Goal: Information Seeking & Learning: Get advice/opinions

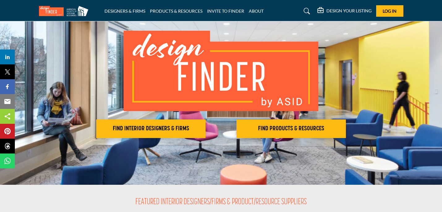
scroll to position [38, 0]
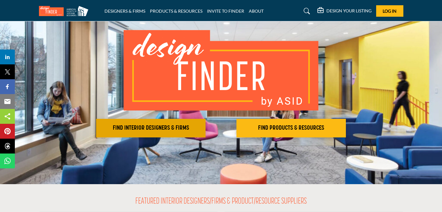
click at [174, 132] on button "FIND INTERIOR DESIGNERS & FIRMS" at bounding box center [150, 128] width 109 height 19
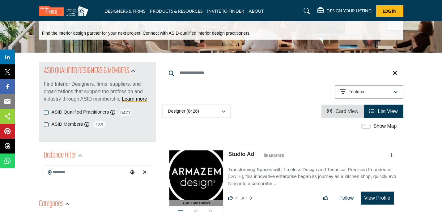
scroll to position [40, 0]
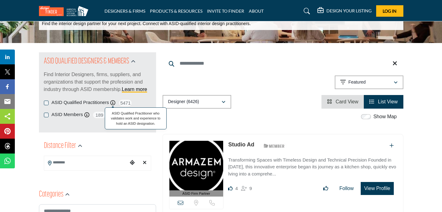
click at [112, 103] on icon at bounding box center [112, 102] width 5 height 5
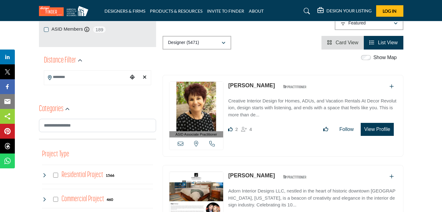
scroll to position [124, 0]
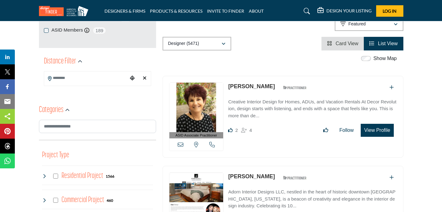
click at [69, 78] on input "Search Location" at bounding box center [85, 78] width 83 height 12
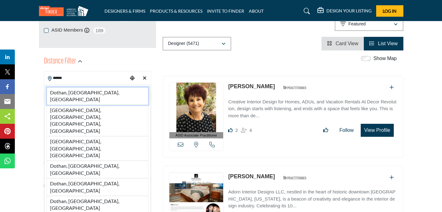
click at [64, 90] on li "Dothan, AL, USA" at bounding box center [98, 96] width 102 height 18
type input "**********"
type input "***"
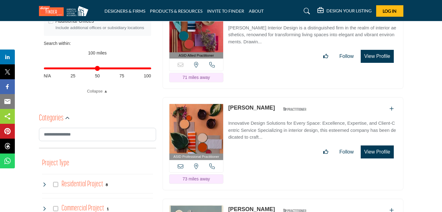
scroll to position [243, 0]
click at [194, 119] on img at bounding box center [196, 127] width 54 height 49
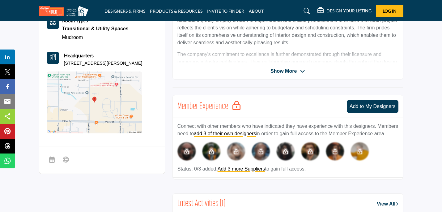
scroll to position [185, 0]
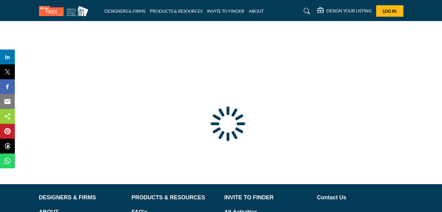
type input "**********"
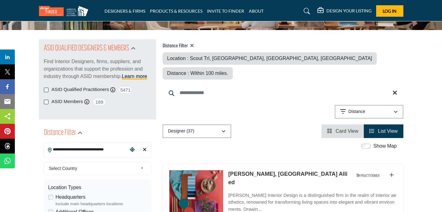
scroll to position [53, 0]
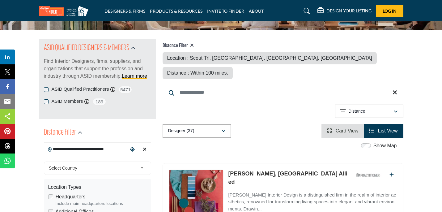
click at [193, 45] on icon at bounding box center [192, 45] width 4 height 5
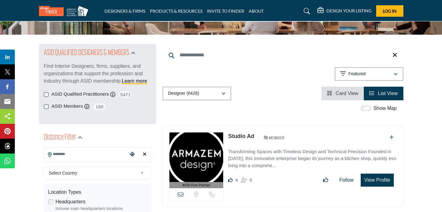
scroll to position [54, 0]
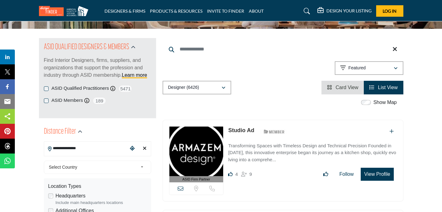
click at [83, 151] on input "**********" at bounding box center [85, 148] width 83 height 12
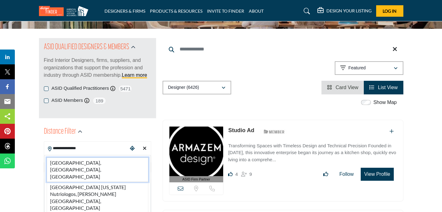
click at [86, 161] on li "Panama City, FL, USA" at bounding box center [98, 169] width 102 height 24
type input "**********"
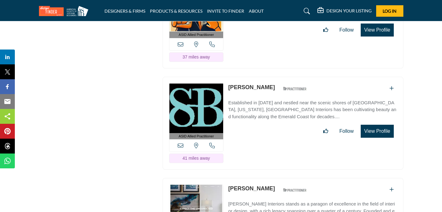
scroll to position [1366, 0]
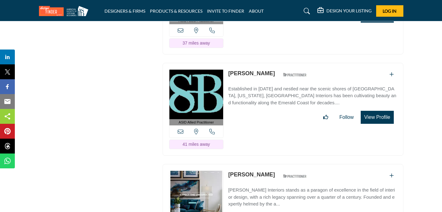
click at [242, 70] on link "Karen Waterfield" at bounding box center [251, 73] width 47 height 6
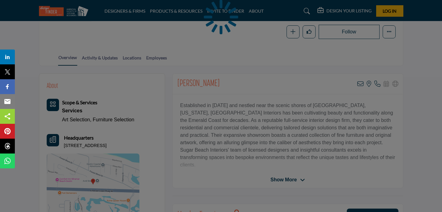
scroll to position [120, 0]
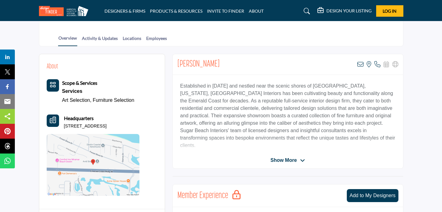
click at [277, 160] on span "Show More" at bounding box center [283, 159] width 26 height 7
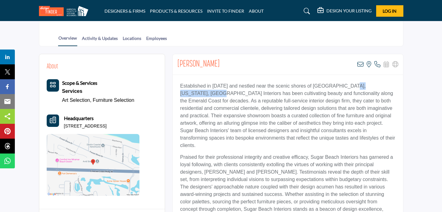
drag, startPoint x: 392, startPoint y: 84, endPoint x: 343, endPoint y: 86, distance: 48.8
click at [343, 86] on p "Established in 1986 and nestled near the scenic shores of Destin, Florida, Suga…" at bounding box center [287, 115] width 215 height 67
copy p "Sugar Beach Interiors"
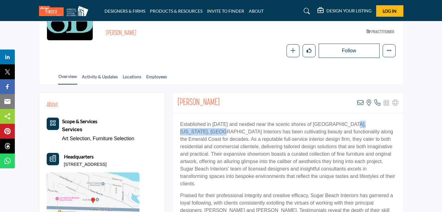
scroll to position [82, 0]
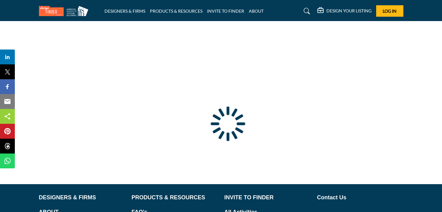
type input "**********"
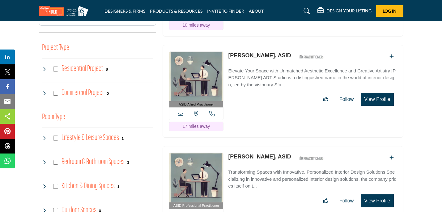
scroll to position [365, 0]
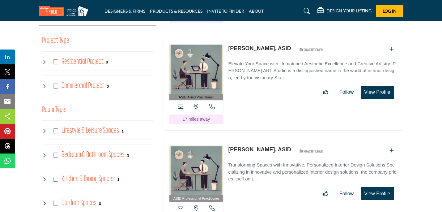
click at [251, 48] on link "[PERSON_NAME], ASID" at bounding box center [259, 48] width 63 height 6
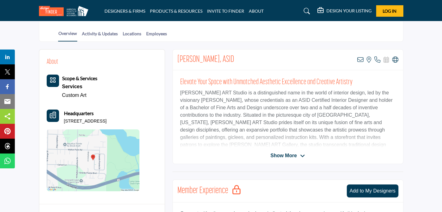
click at [282, 154] on span "Show More" at bounding box center [283, 155] width 26 height 7
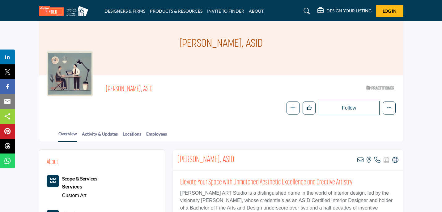
scroll to position [19, 0]
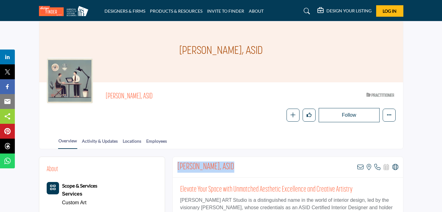
drag, startPoint x: 229, startPoint y: 166, endPoint x: 177, endPoint y: 167, distance: 51.3
click at [177, 167] on div "Stacy LaFleur, ASID View email address of this listing View the location of thi…" at bounding box center [288, 167] width 230 height 21
copy h2 "[PERSON_NAME], ASID"
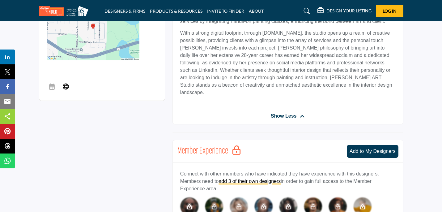
scroll to position [265, 0]
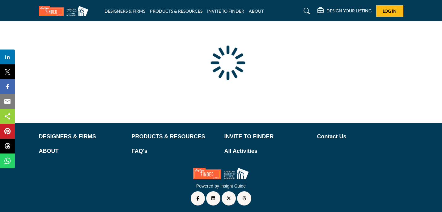
scroll to position [63, 0]
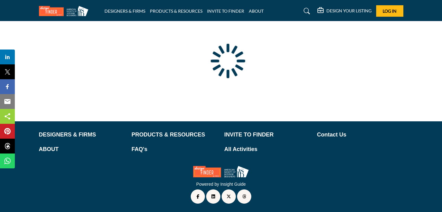
type input "**********"
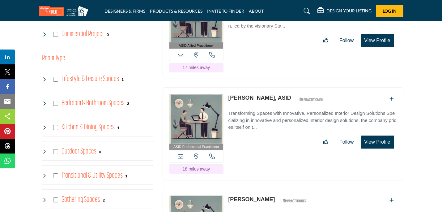
scroll to position [418, 0]
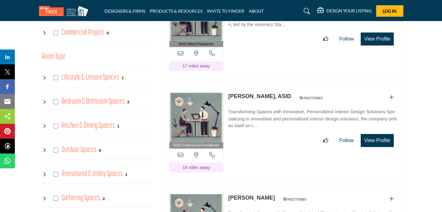
drag, startPoint x: 285, startPoint y: 95, endPoint x: 228, endPoint y: 96, distance: 56.8
click at [228, 97] on div "Frances Bright, ASID ASID Qualified Practitioner who validates work and experie…" at bounding box center [277, 97] width 98 height 11
copy link "[PERSON_NAME], ASID"
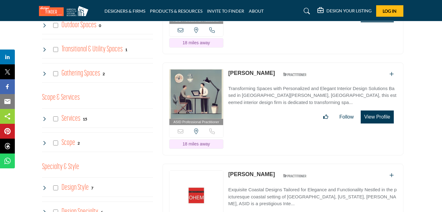
scroll to position [546, 0]
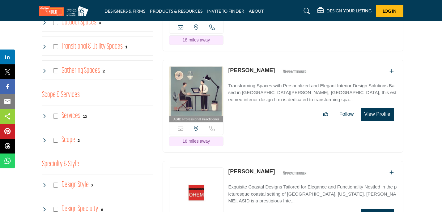
drag, startPoint x: 267, startPoint y: 69, endPoint x: 228, endPoint y: 69, distance: 39.8
click at [228, 69] on div "ASID Professional Practitioner ASID Professional Practitioners have successfull…" at bounding box center [282, 106] width 241 height 93
copy link "[PERSON_NAME]"
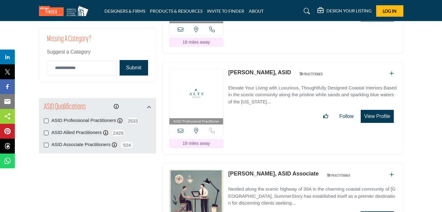
scroll to position [746, 0]
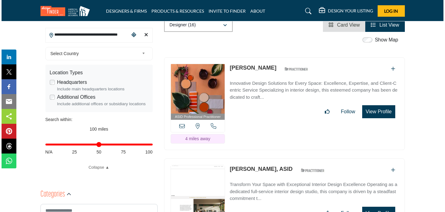
scroll to position [168, 0]
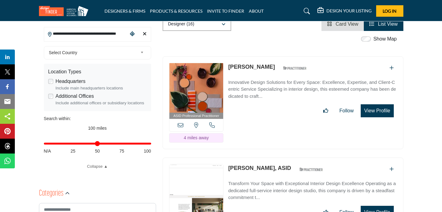
click at [243, 67] on link "[PERSON_NAME]" at bounding box center [251, 67] width 47 height 6
click at [207, 99] on img at bounding box center [196, 87] width 54 height 49
click at [373, 108] on button "View Profile" at bounding box center [376, 110] width 33 height 13
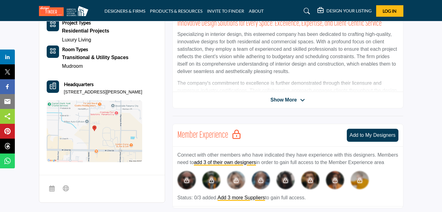
scroll to position [158, 0]
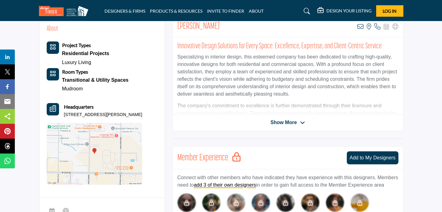
click at [280, 121] on span "Show More" at bounding box center [283, 122] width 26 height 7
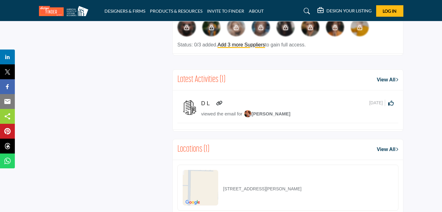
scroll to position [408, 0]
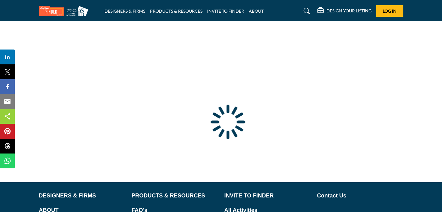
type input "**********"
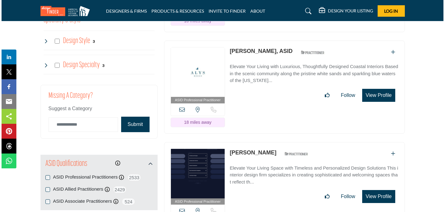
scroll to position [690, 0]
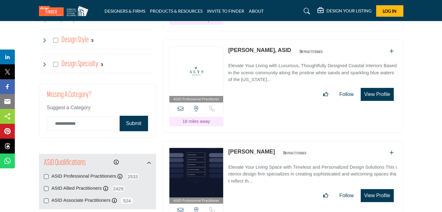
drag, startPoint x: 282, startPoint y: 49, endPoint x: 227, endPoint y: 49, distance: 55.3
click at [227, 49] on div "ASID Professional Practitioner ASID Professional Practitioners have successfull…" at bounding box center [282, 86] width 241 height 93
copy link "[PERSON_NAME], ASID"
click at [369, 92] on button "View Profile" at bounding box center [376, 94] width 33 height 13
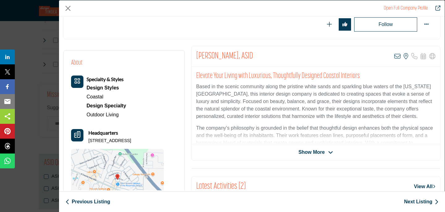
scroll to position [91, 0]
click at [303, 151] on span "Show More" at bounding box center [311, 151] width 26 height 7
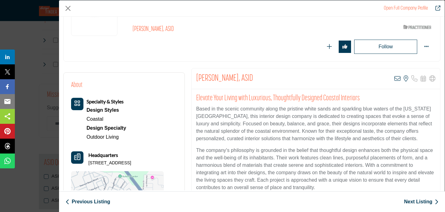
scroll to position [0, 0]
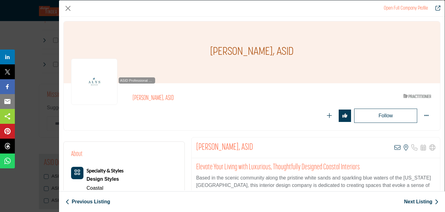
click at [412, 8] on link "Open Full Company Profile" at bounding box center [406, 8] width 44 height 5
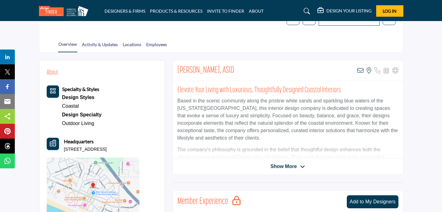
click at [52, 90] on icon "Category Icon" at bounding box center [53, 91] width 6 height 6
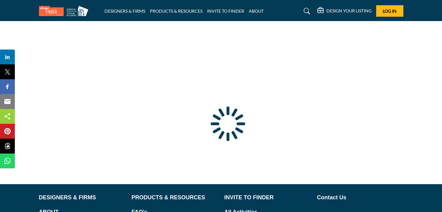
type input "**********"
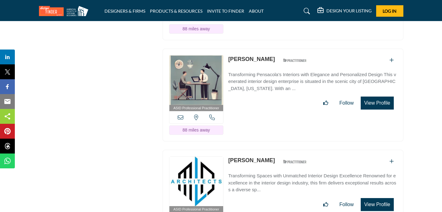
scroll to position [1188, 0]
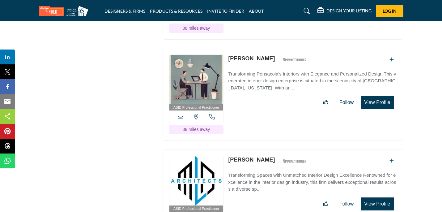
drag, startPoint x: 271, startPoint y: 56, endPoint x: 228, endPoint y: 54, distance: 43.9
click at [228, 54] on div "ASID Professional Practitioner ASID Professional Practitioners have successfull…" at bounding box center [282, 94] width 241 height 93
copy link "[PERSON_NAME]"
